Goal: Information Seeking & Learning: Learn about a topic

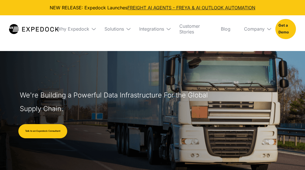
select select
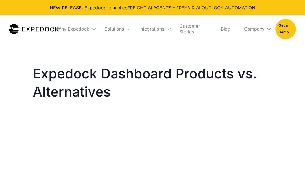
select select
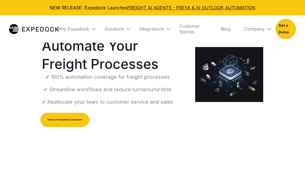
select select
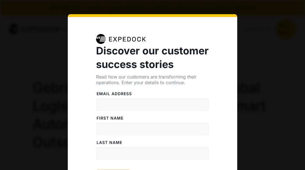
select select
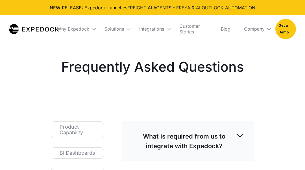
select select
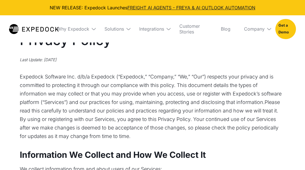
select select
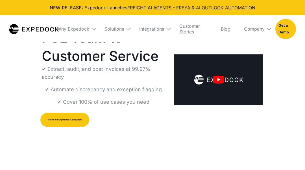
select select
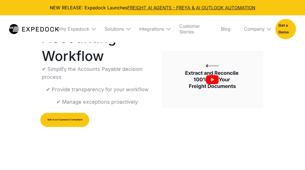
select select
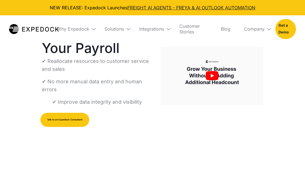
select select
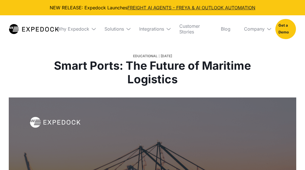
select select
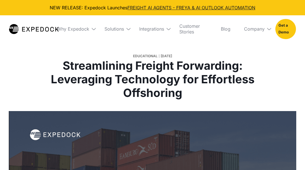
select select
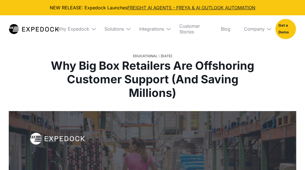
select select
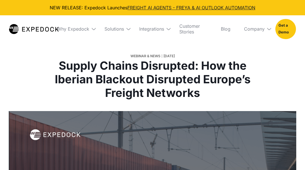
select select
